Goal: Browse casually

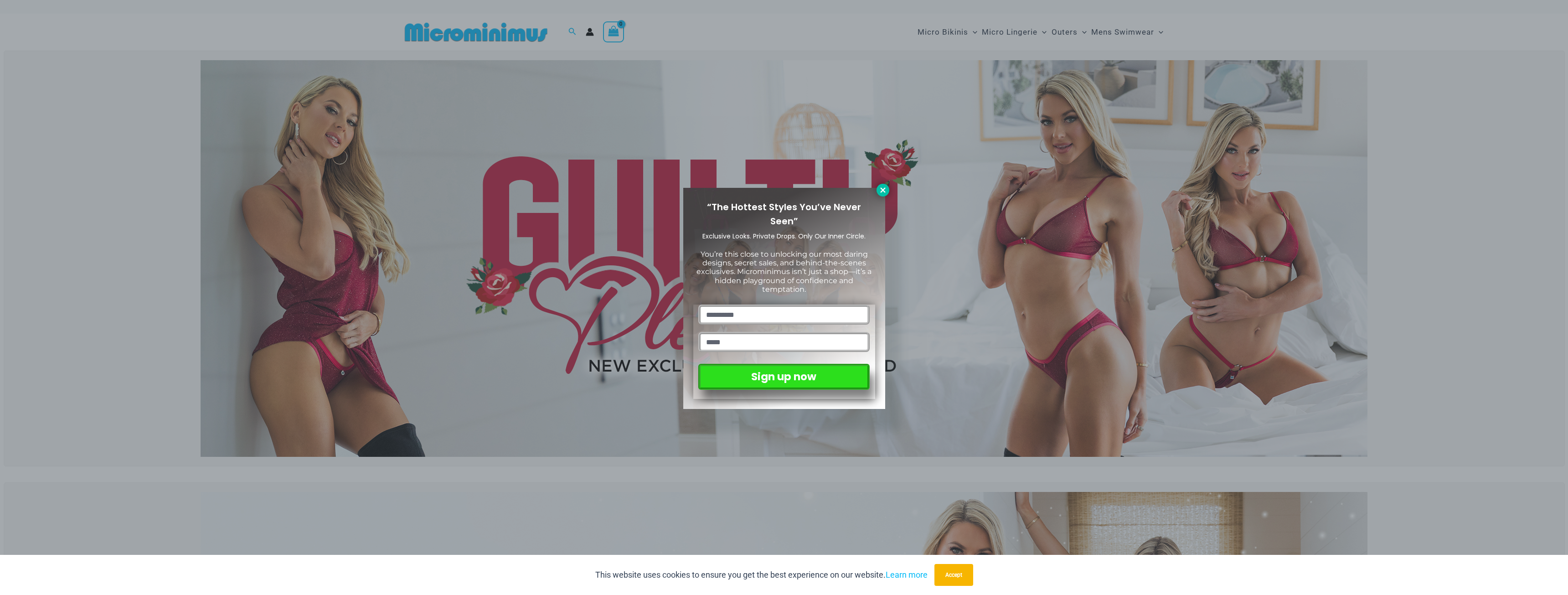
click at [881, 189] on icon at bounding box center [883, 190] width 8 height 8
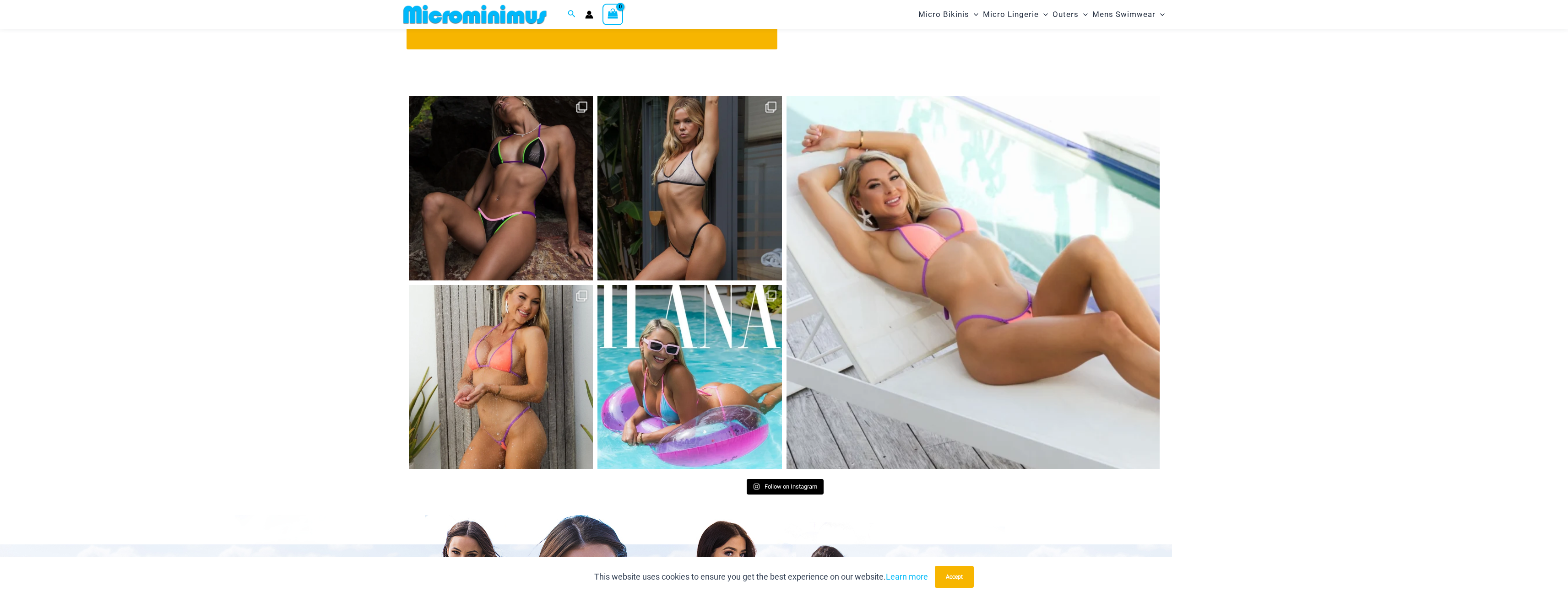
scroll to position [4277, 0]
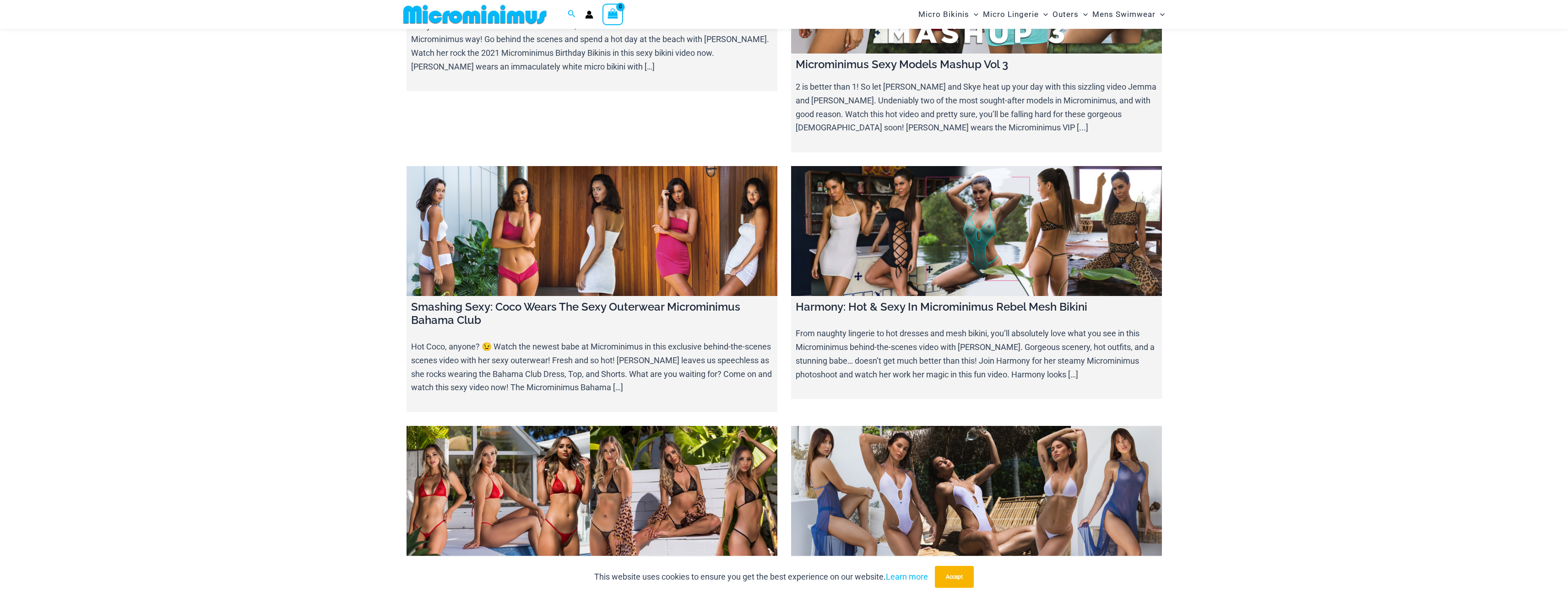
scroll to position [10747, 0]
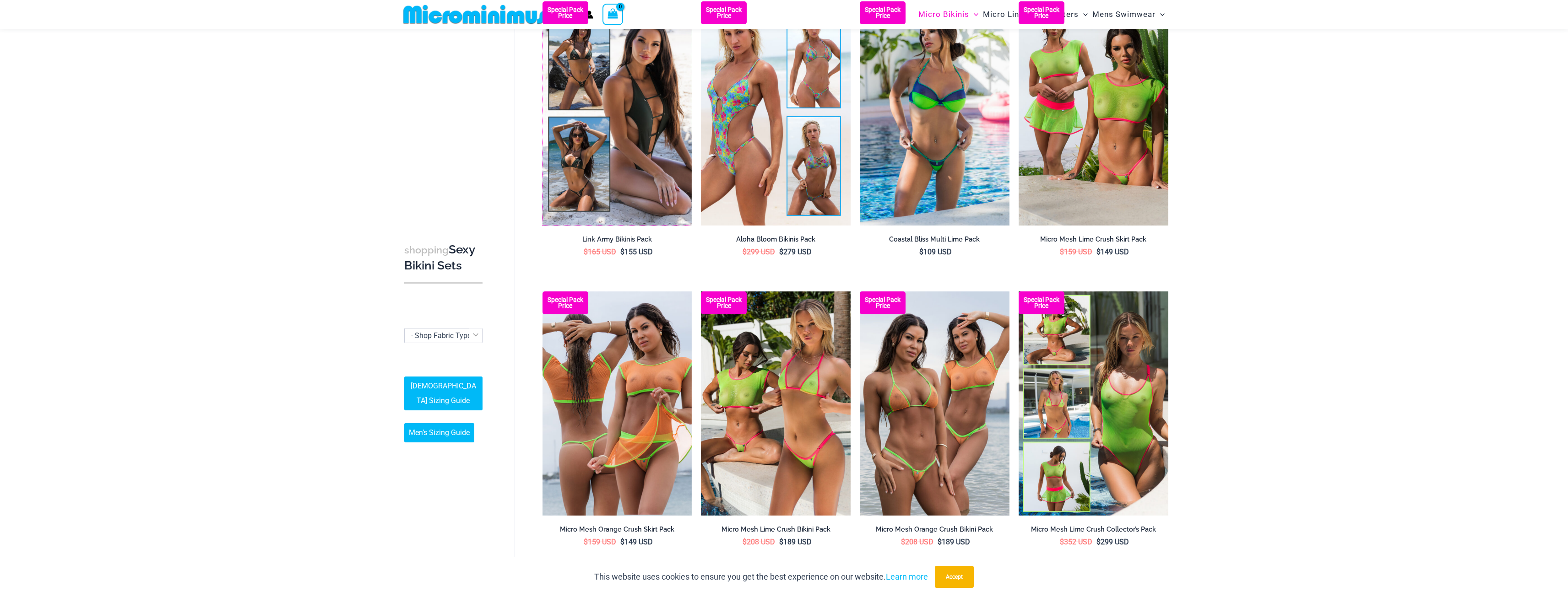
scroll to position [2053, 0]
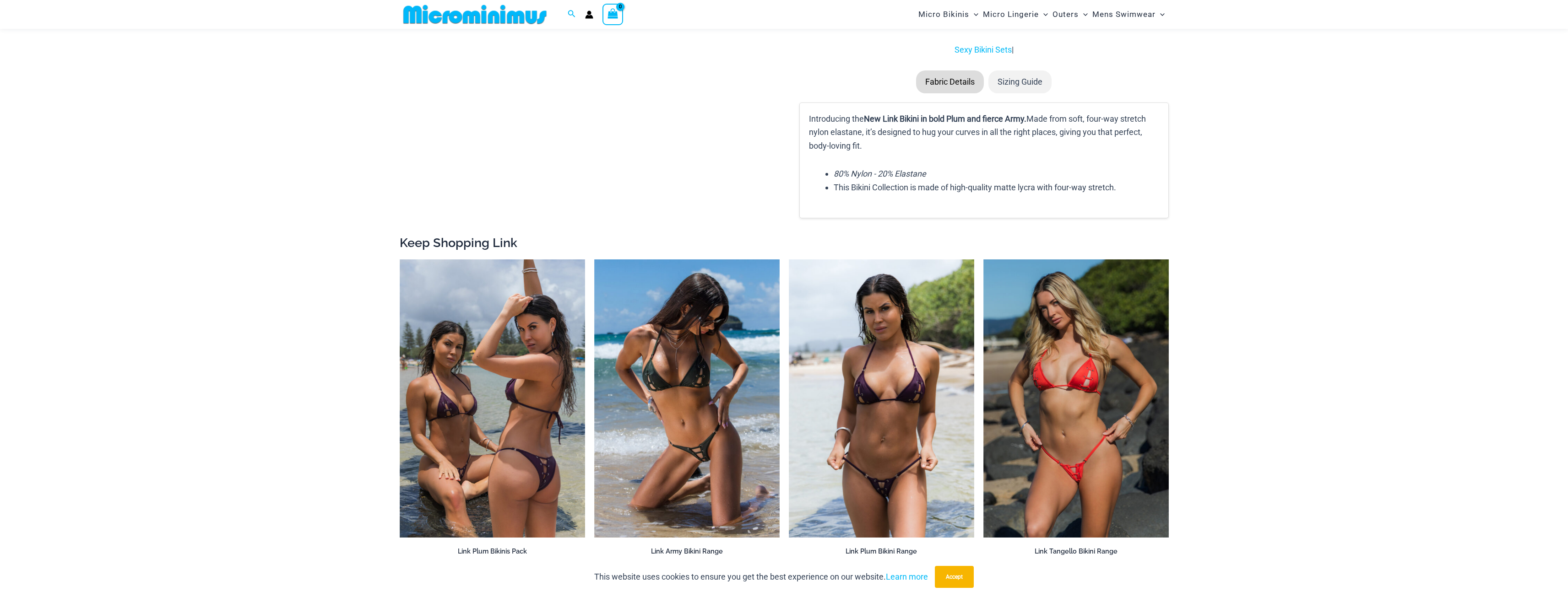
scroll to position [1135, 0]
